Goal: Task Accomplishment & Management: Use online tool/utility

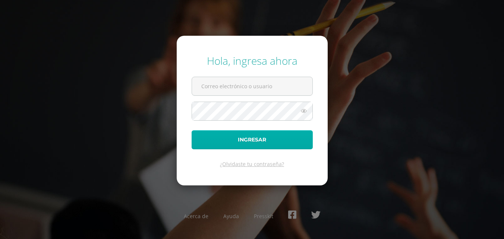
type input "2019100"
click at [269, 135] on button "Ingresar" at bounding box center [252, 140] width 121 height 19
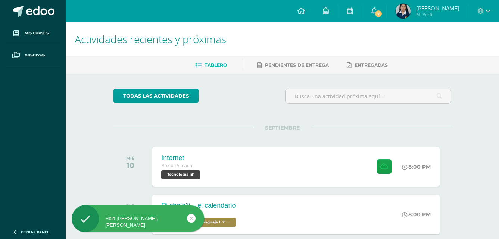
scroll to position [37, 0]
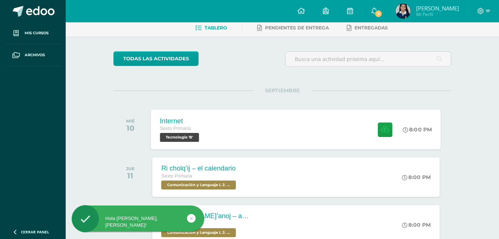
click at [309, 129] on div "Internet Sexto Primaria Tecnología 'B' 8:00 PM Internet Tecnología" at bounding box center [296, 130] width 290 height 40
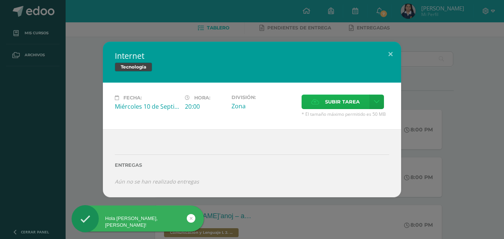
click at [318, 107] on label "Subir tarea" at bounding box center [336, 102] width 68 height 15
click at [0, 0] on input "Subir tarea" at bounding box center [0, 0] width 0 height 0
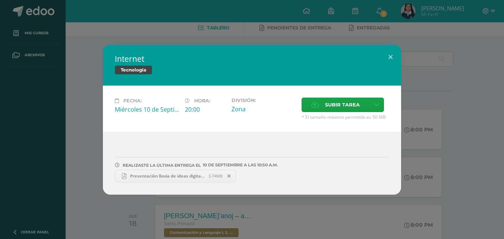
click at [199, 176] on span "Presentación lluvia de ideas digital tecnológico azul.pdf" at bounding box center [167, 176] width 82 height 6
click at [390, 57] on button at bounding box center [390, 57] width 21 height 25
